Goal: Task Accomplishment & Management: Manage account settings

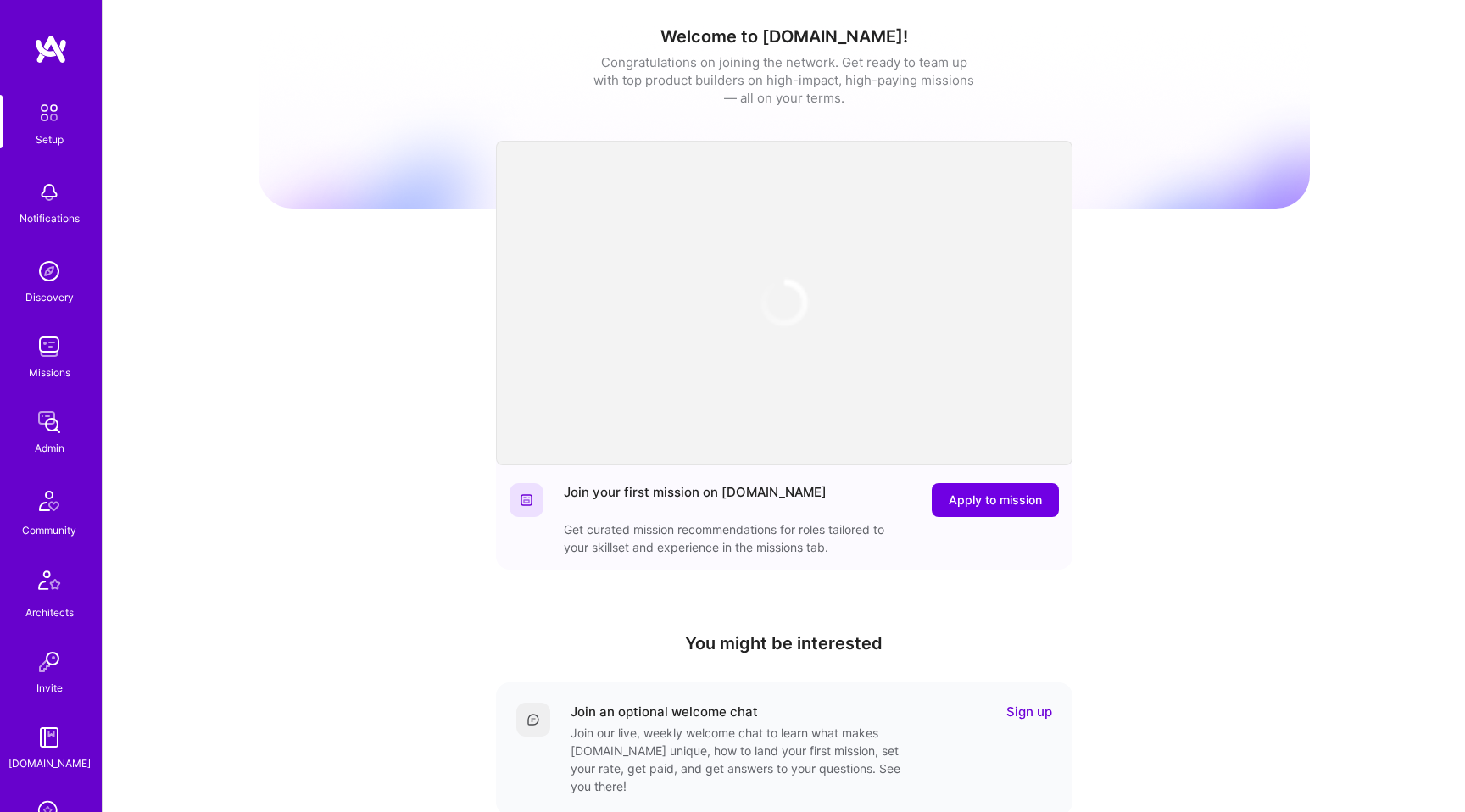
scroll to position [276, 0]
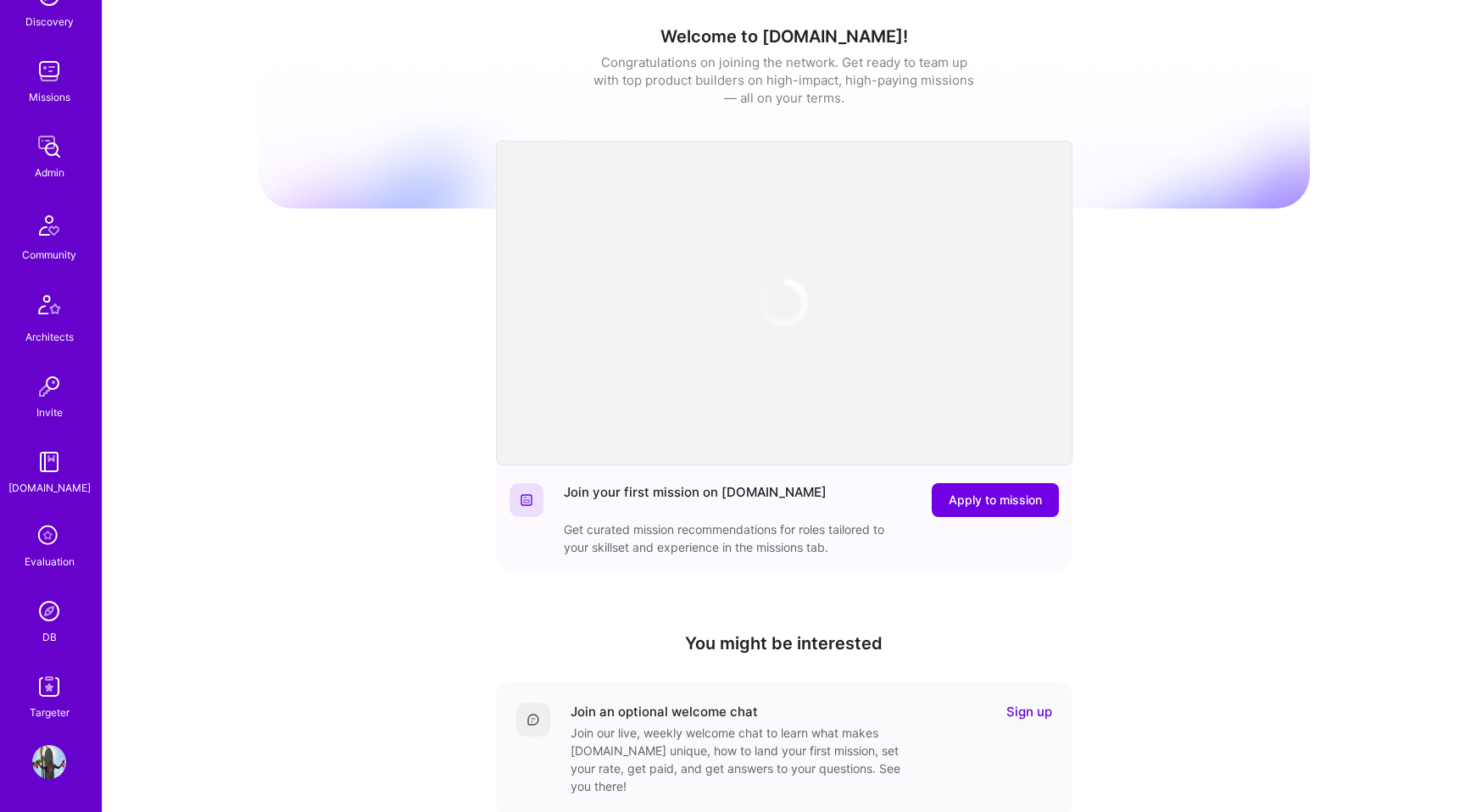
click at [40, 766] on img at bounding box center [49, 761] width 34 height 34
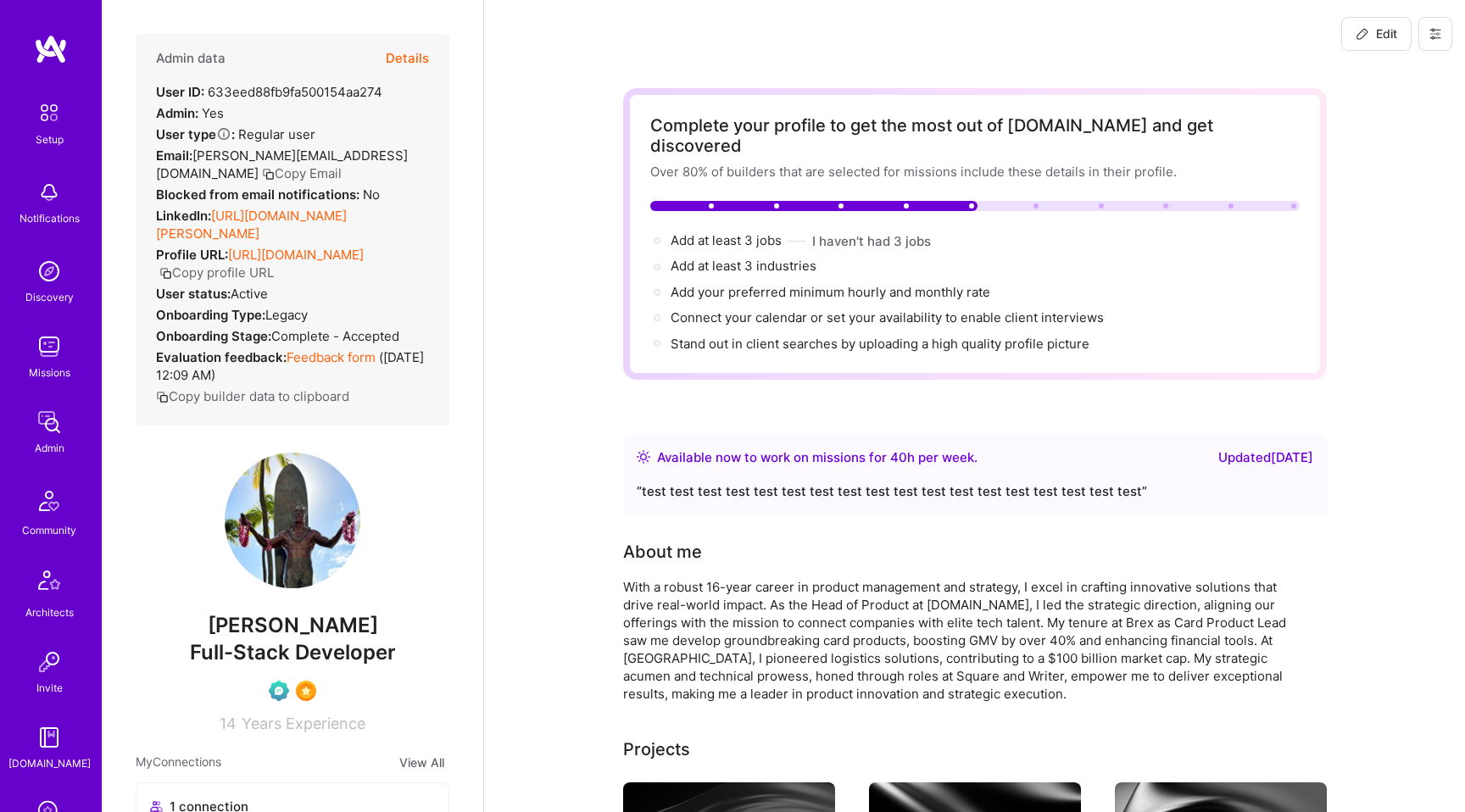
click at [1455, 36] on div "Edit" at bounding box center [1397, 34] width 136 height 68
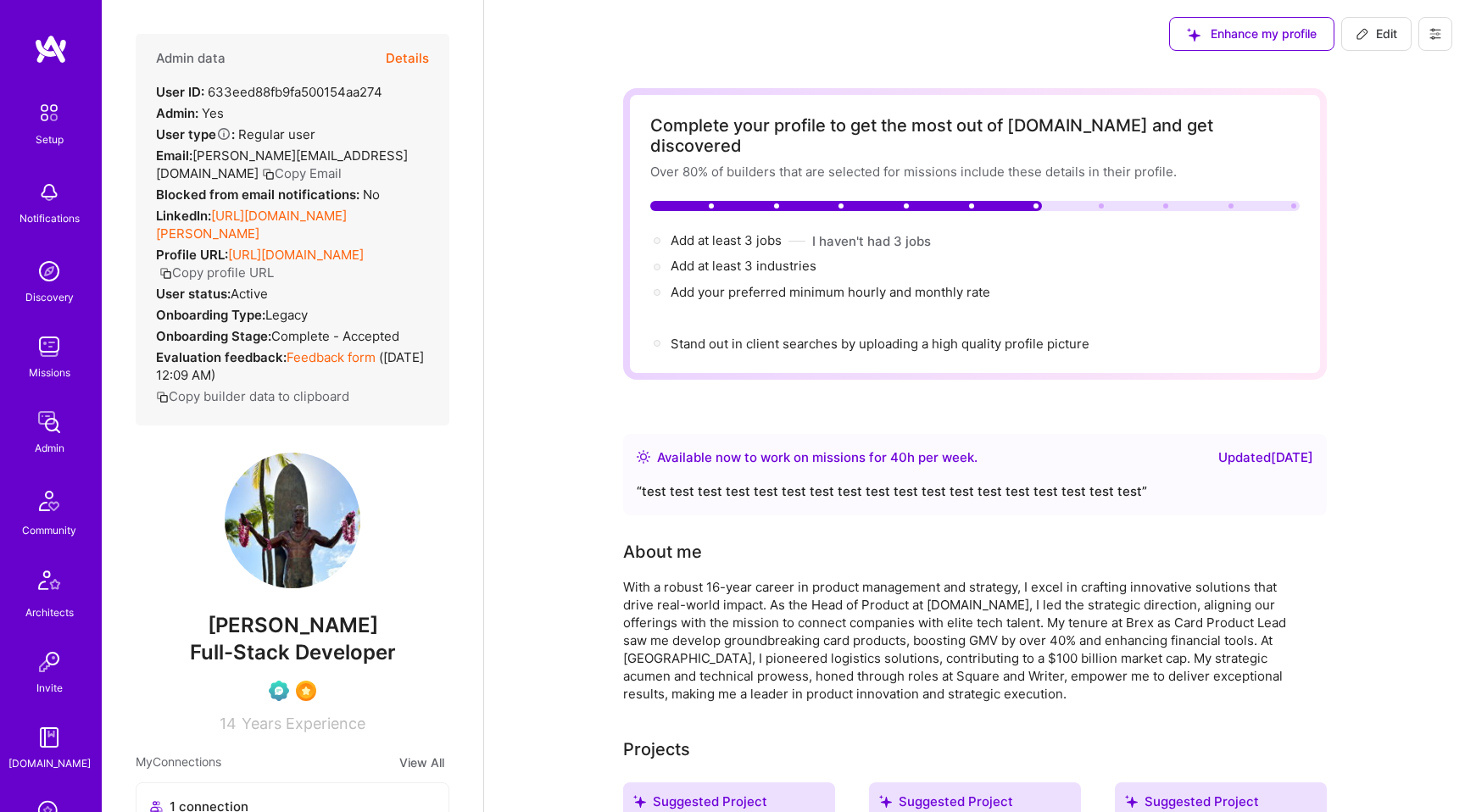
click at [1443, 36] on button at bounding box center [1435, 33] width 34 height 34
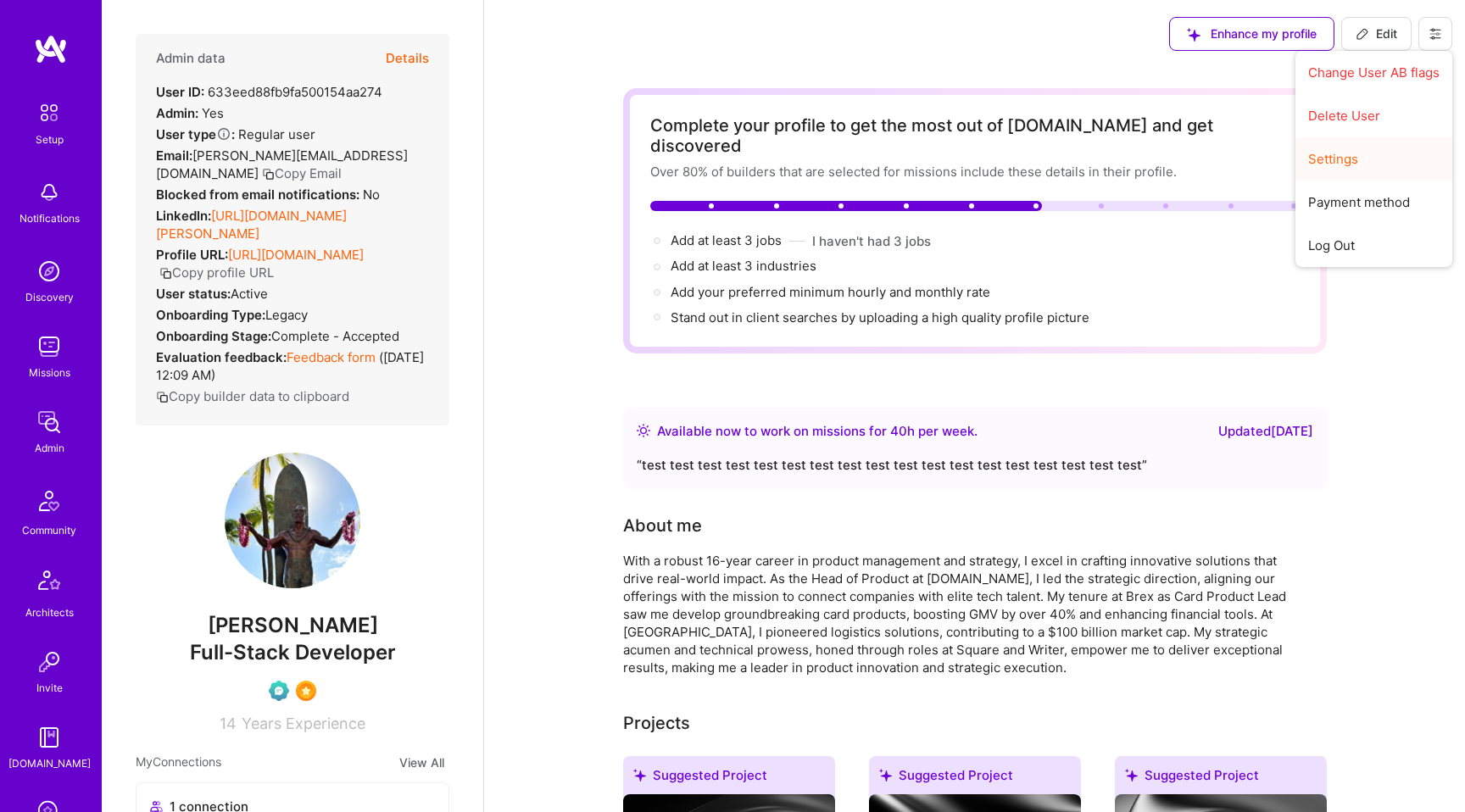
click at [1325, 157] on button "Settings" at bounding box center [1374, 159] width 157 height 44
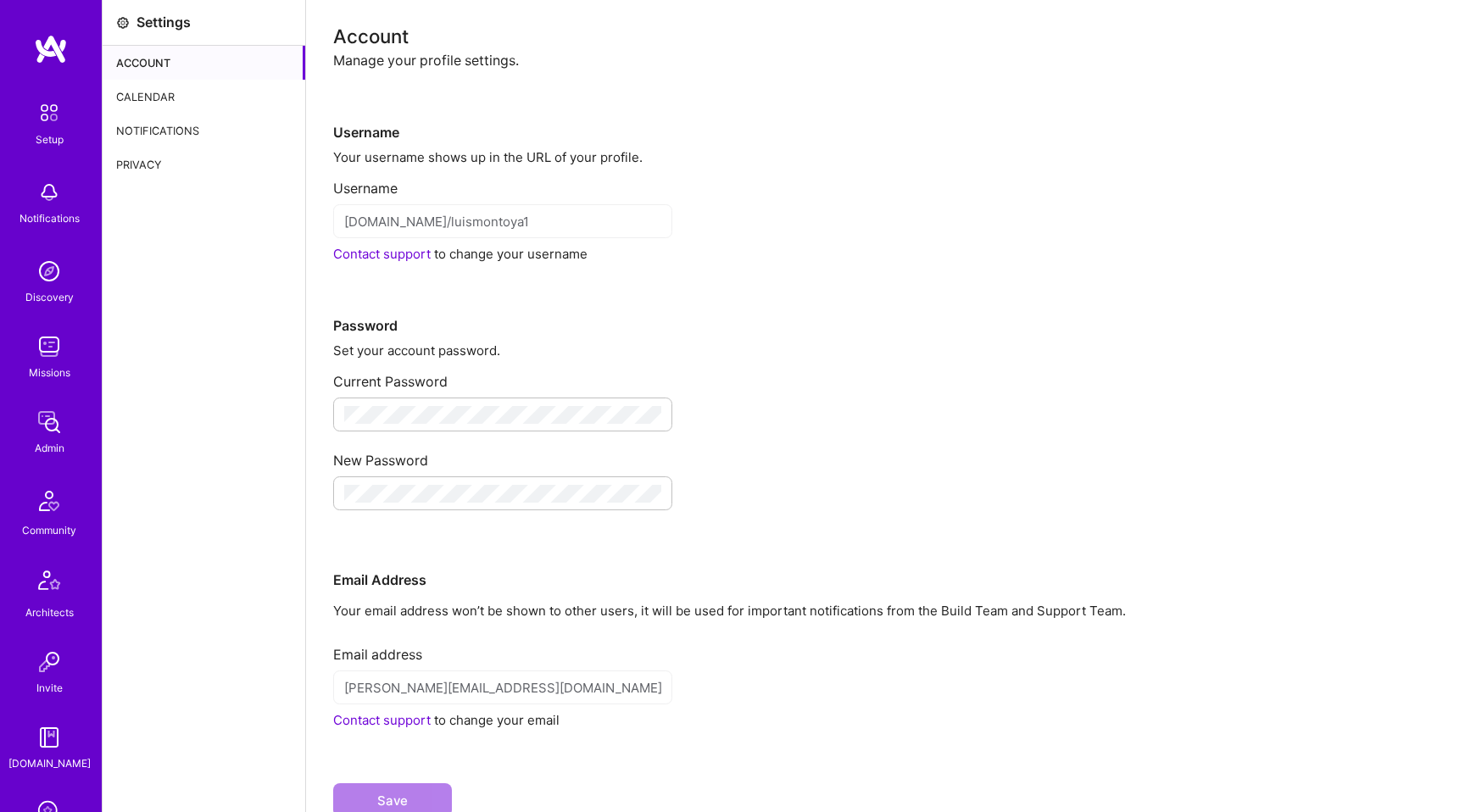
click at [152, 23] on div "Settings" at bounding box center [163, 23] width 54 height 17
click at [147, 92] on div "Calendar" at bounding box center [204, 96] width 202 height 34
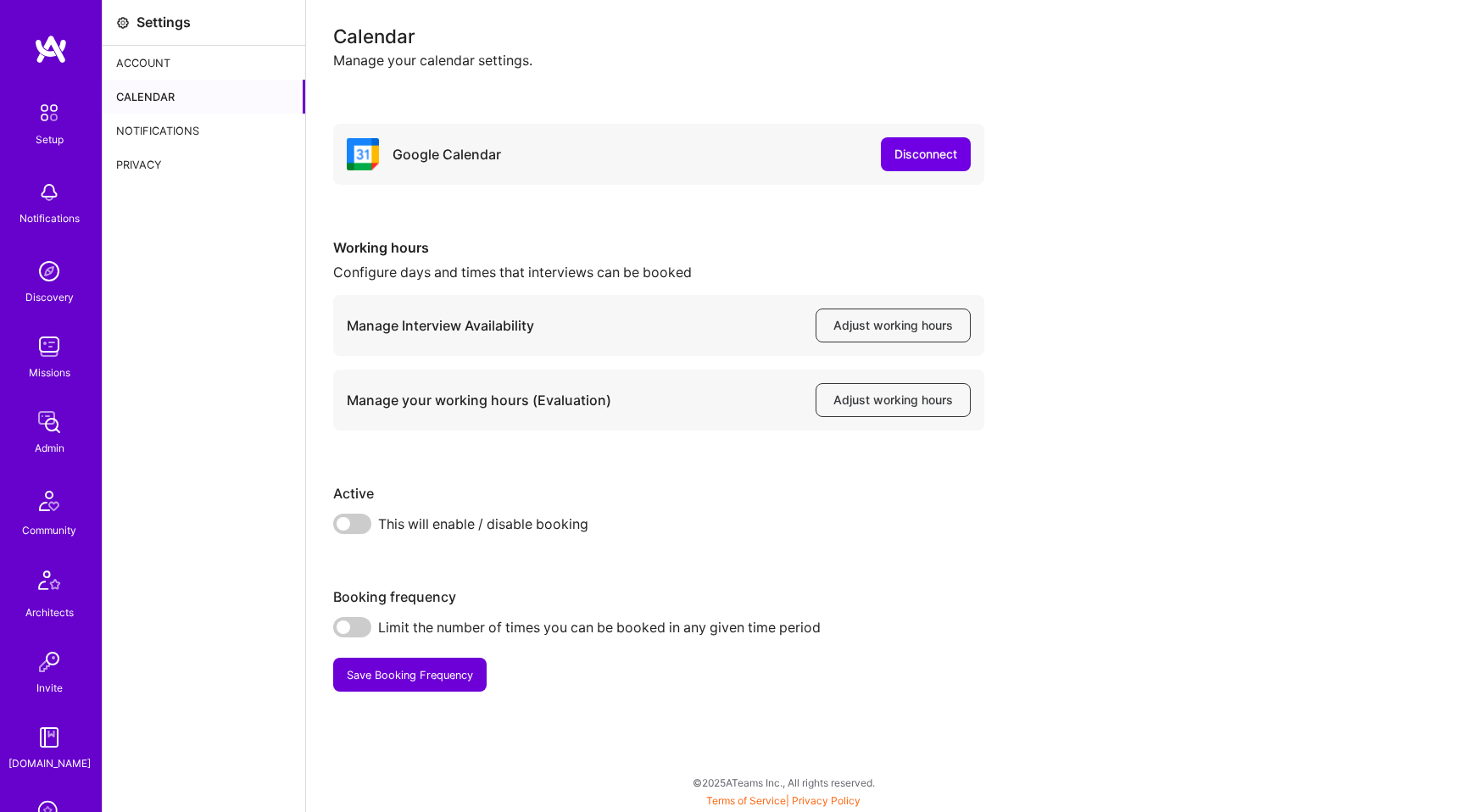
click at [357, 523] on span at bounding box center [353, 523] width 38 height 20
click at [337, 529] on input "checkbox" at bounding box center [337, 529] width 0 height 0
